Goal: Navigation & Orientation: Find specific page/section

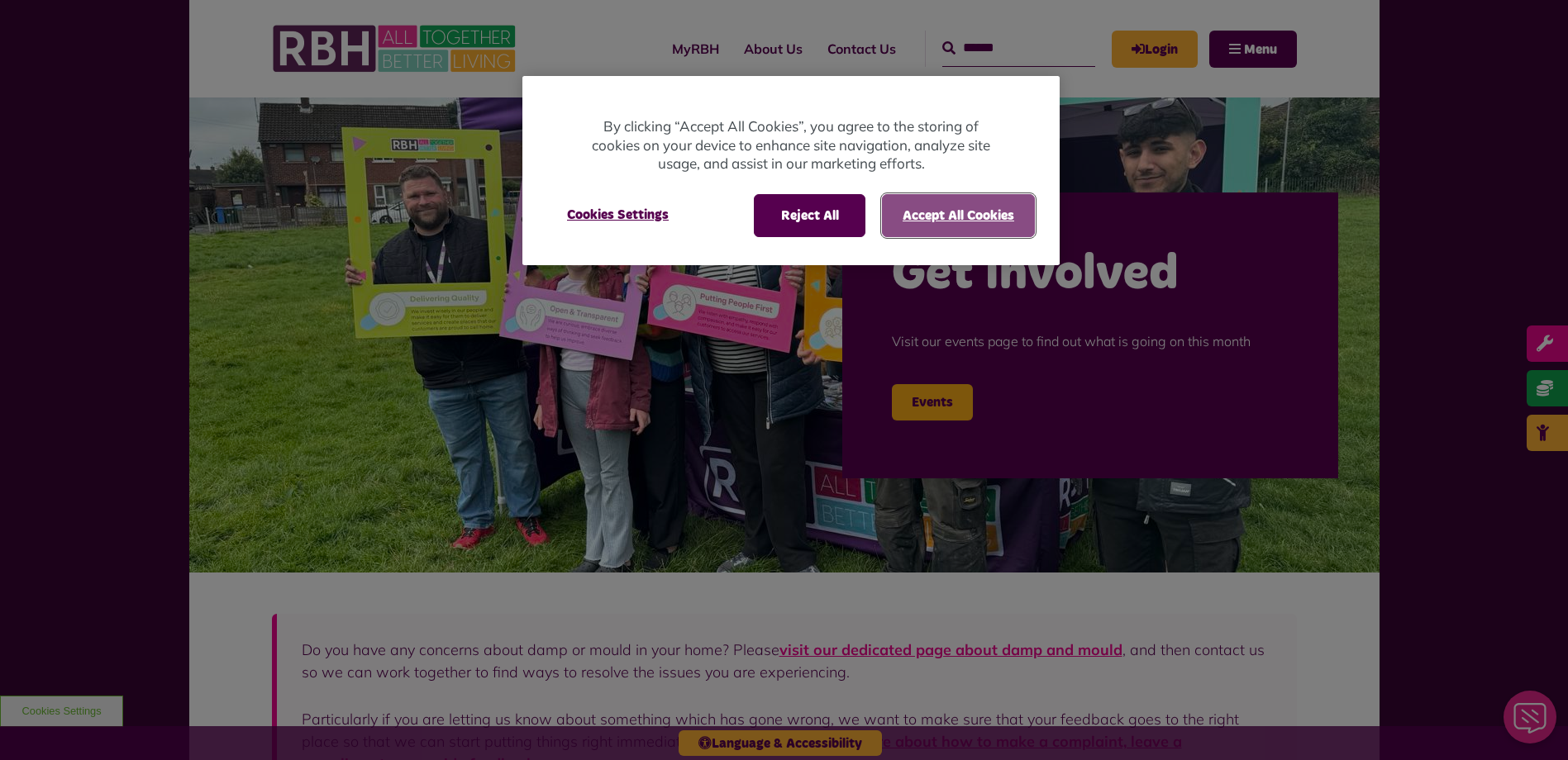
click at [930, 221] on button "Accept All Cookies" at bounding box center [958, 215] width 153 height 43
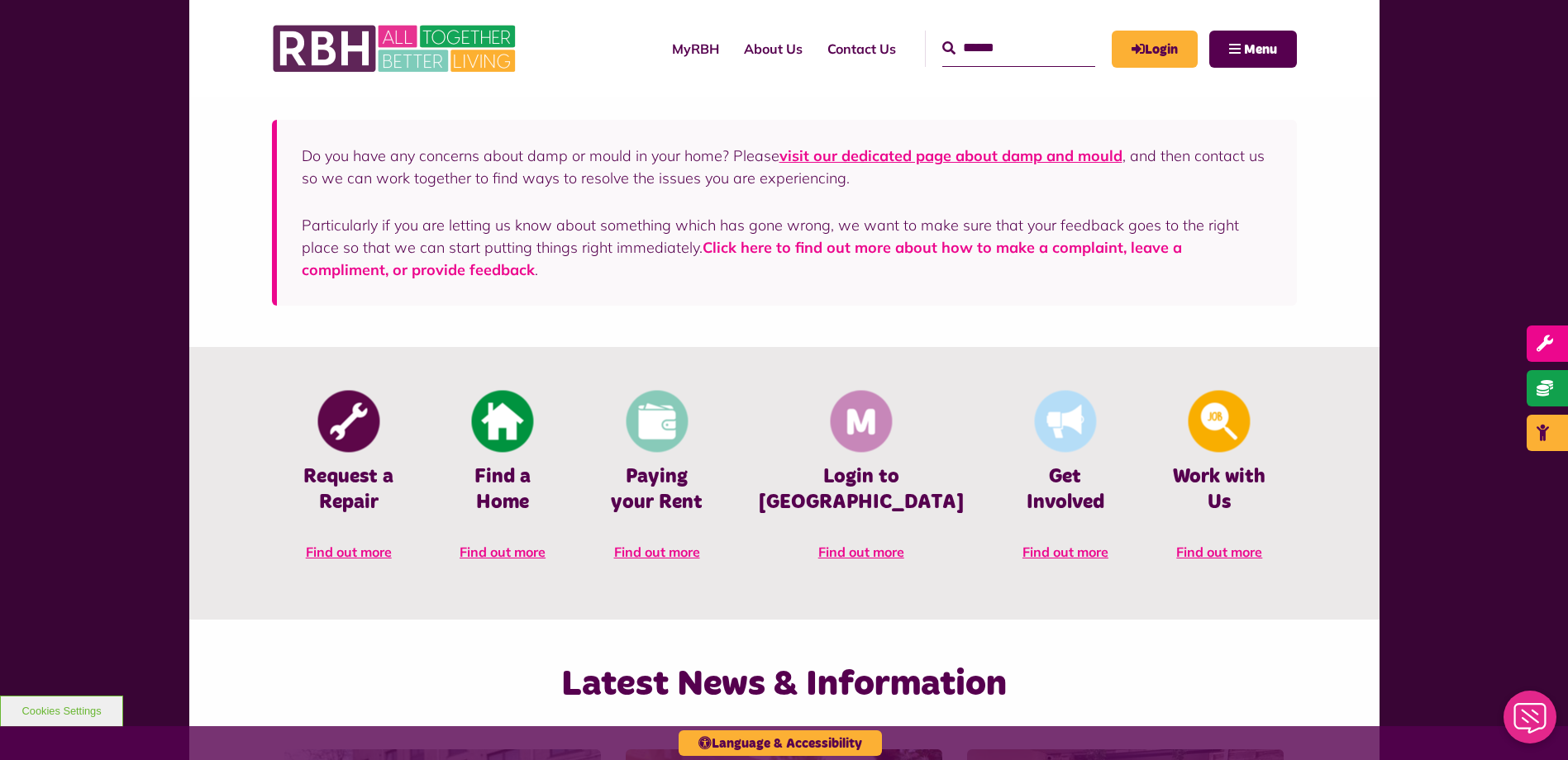
scroll to position [496, 0]
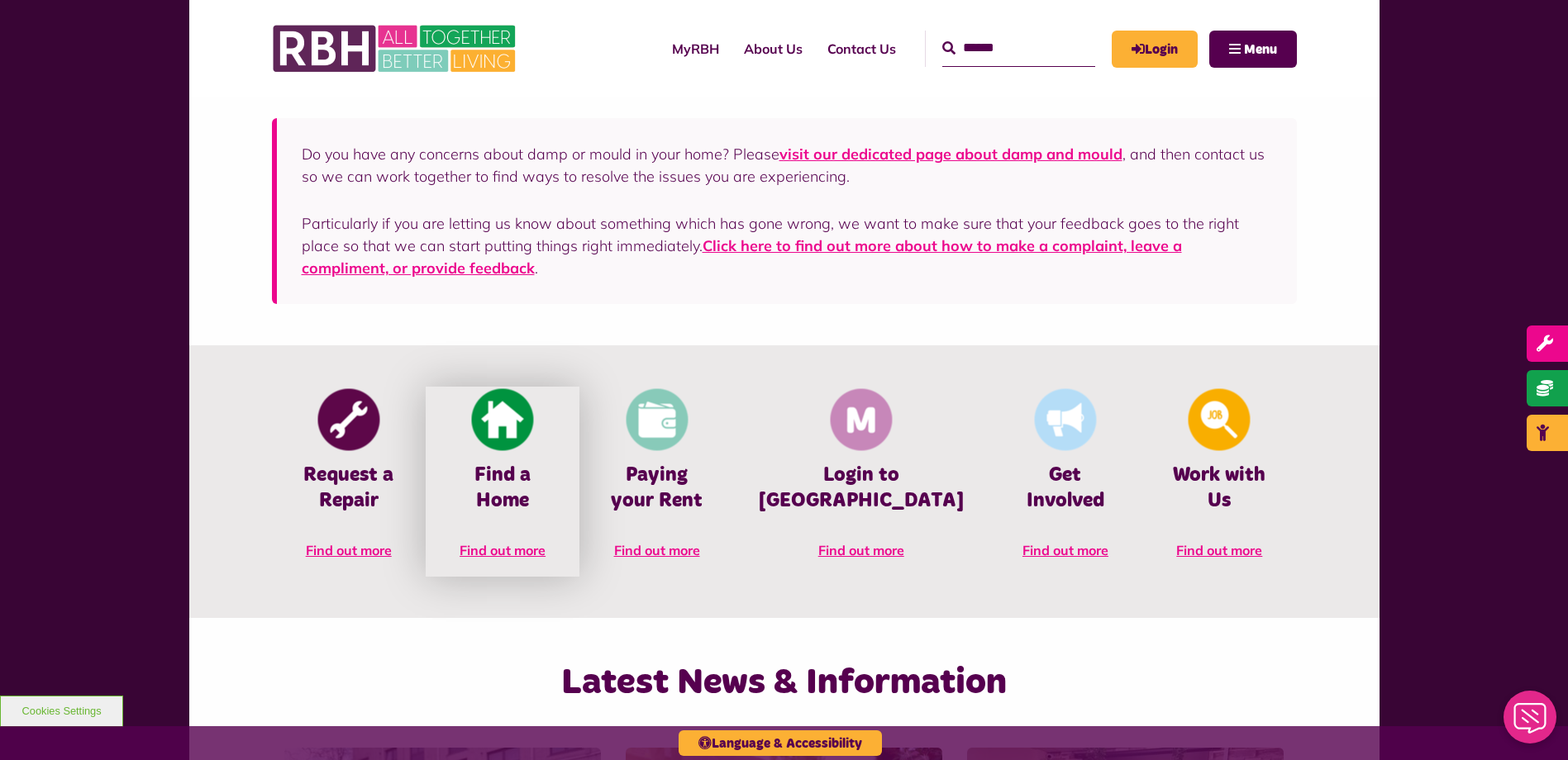
click at [522, 542] on span "Find out more" at bounding box center [502, 551] width 86 height 16
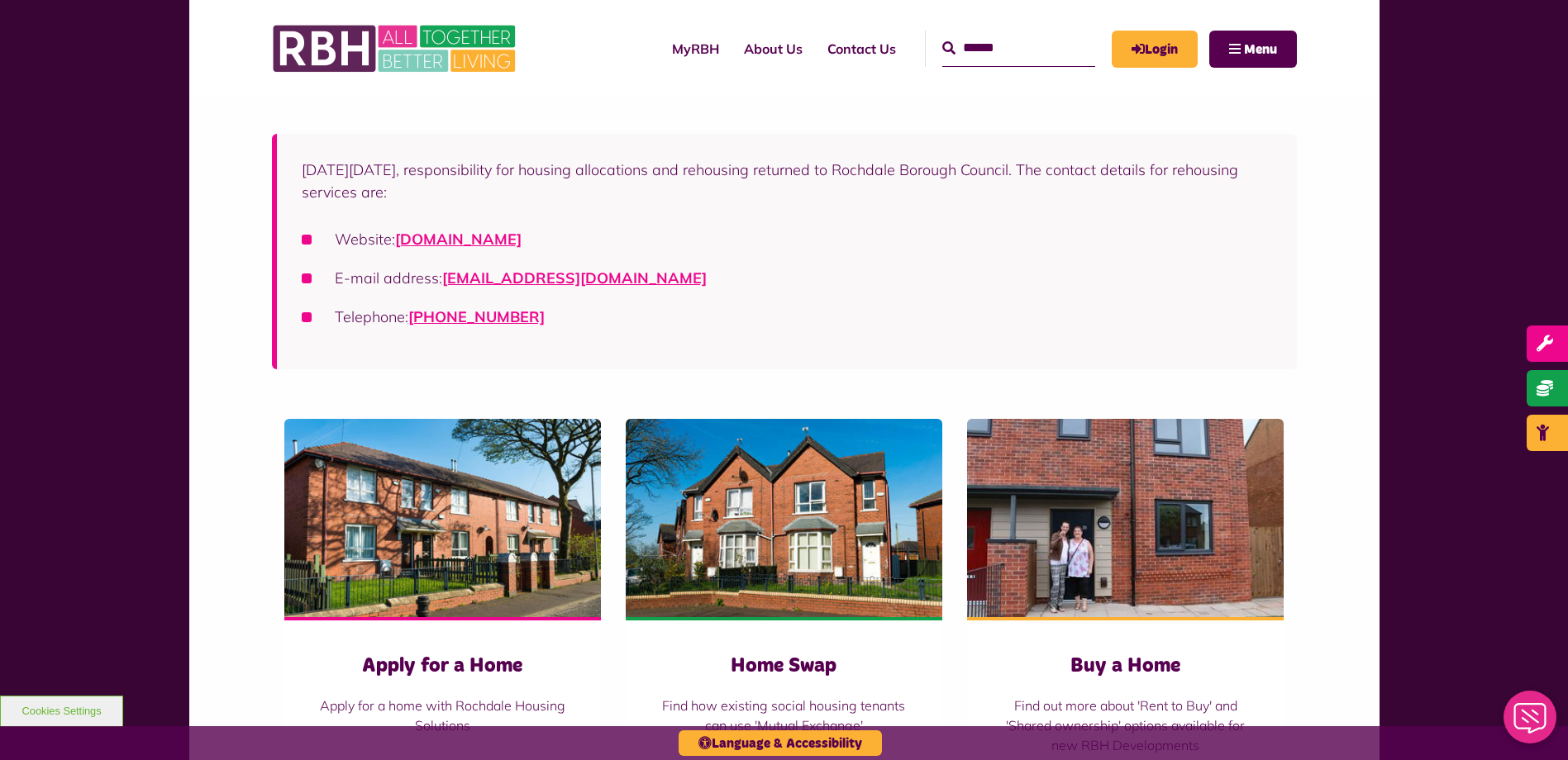
scroll to position [414, 0]
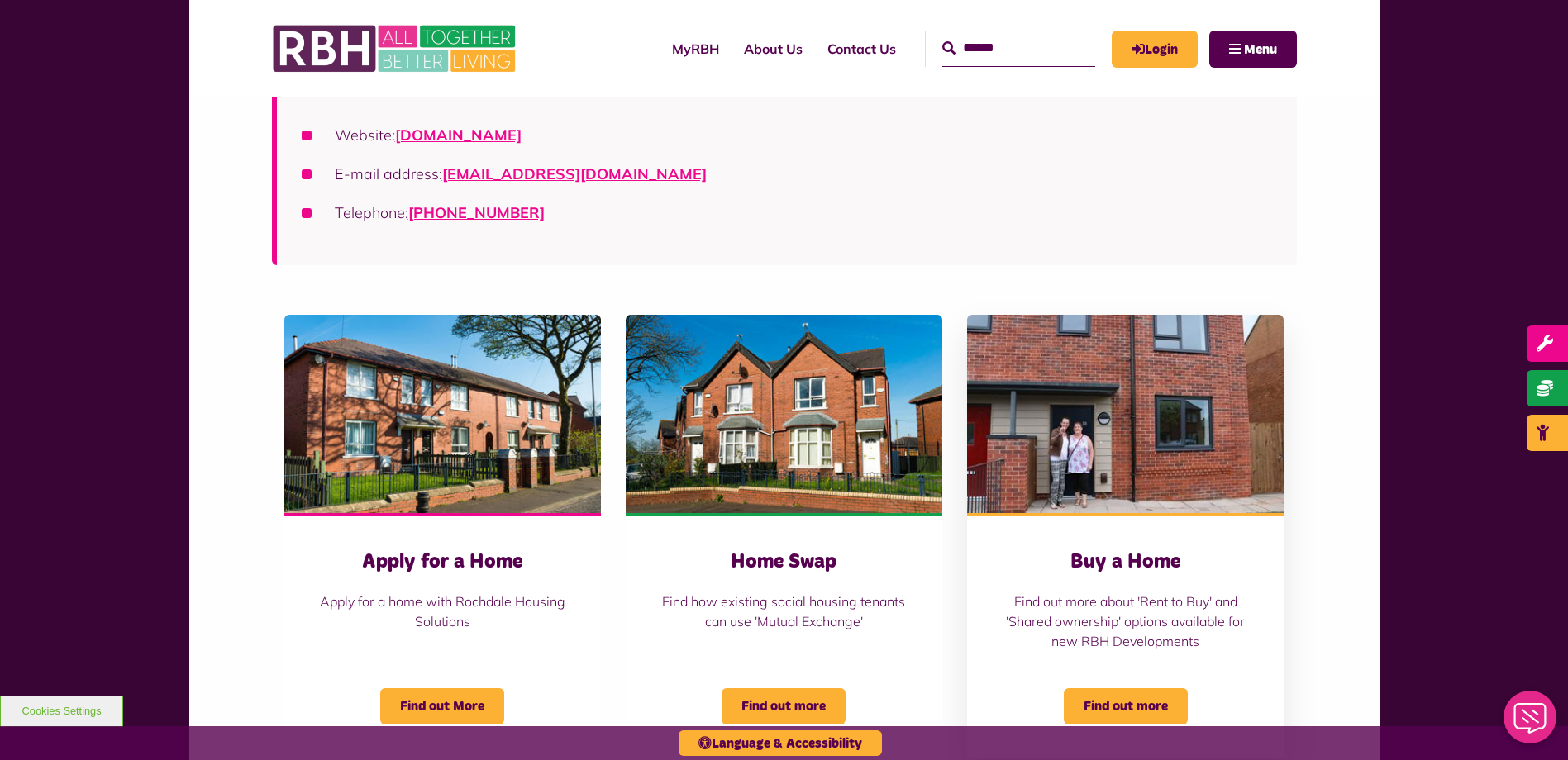
click at [1142, 494] on img at bounding box center [1125, 414] width 317 height 199
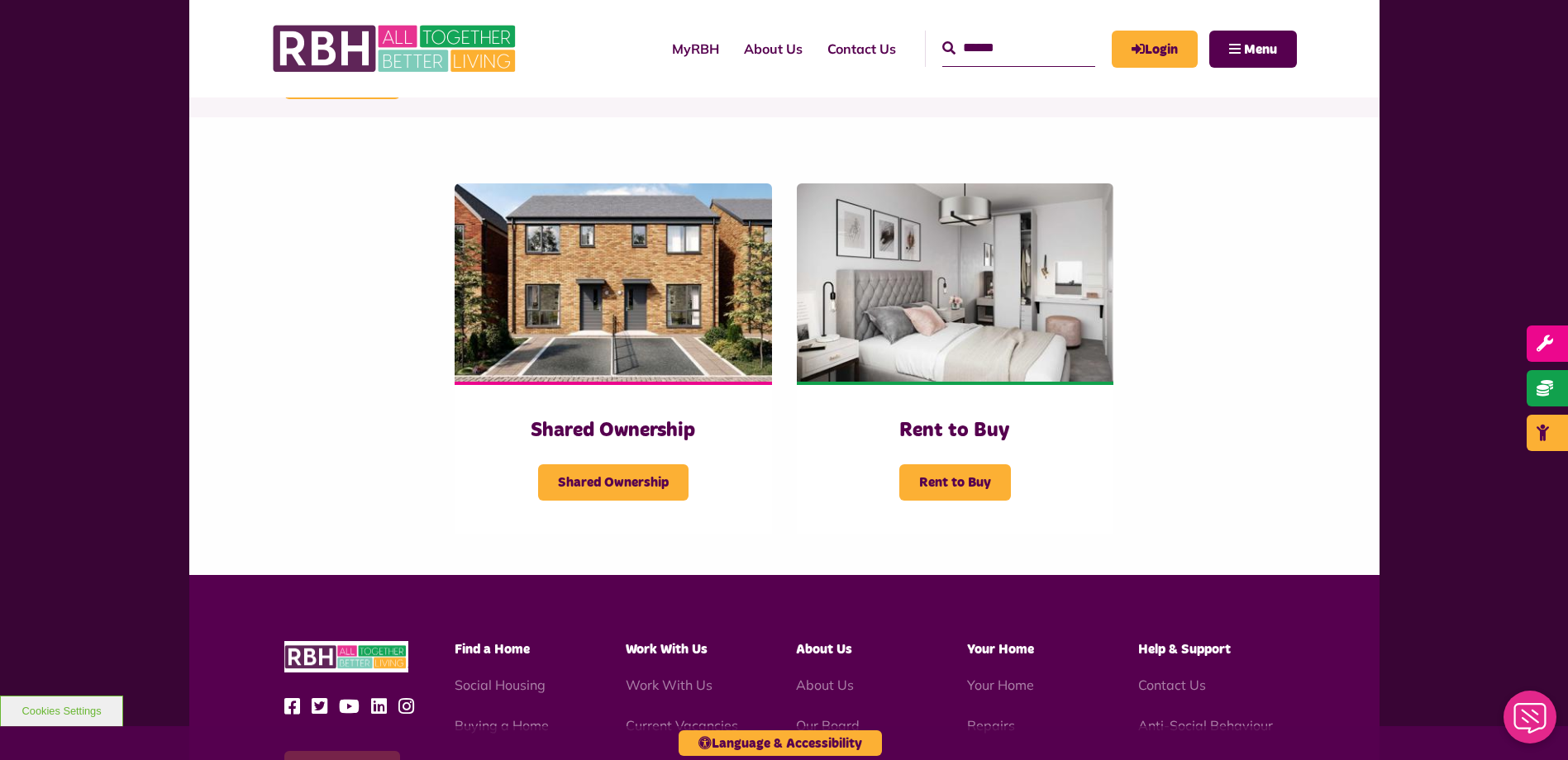
scroll to position [331, 0]
